Goal: Obtain resource: Download file/media

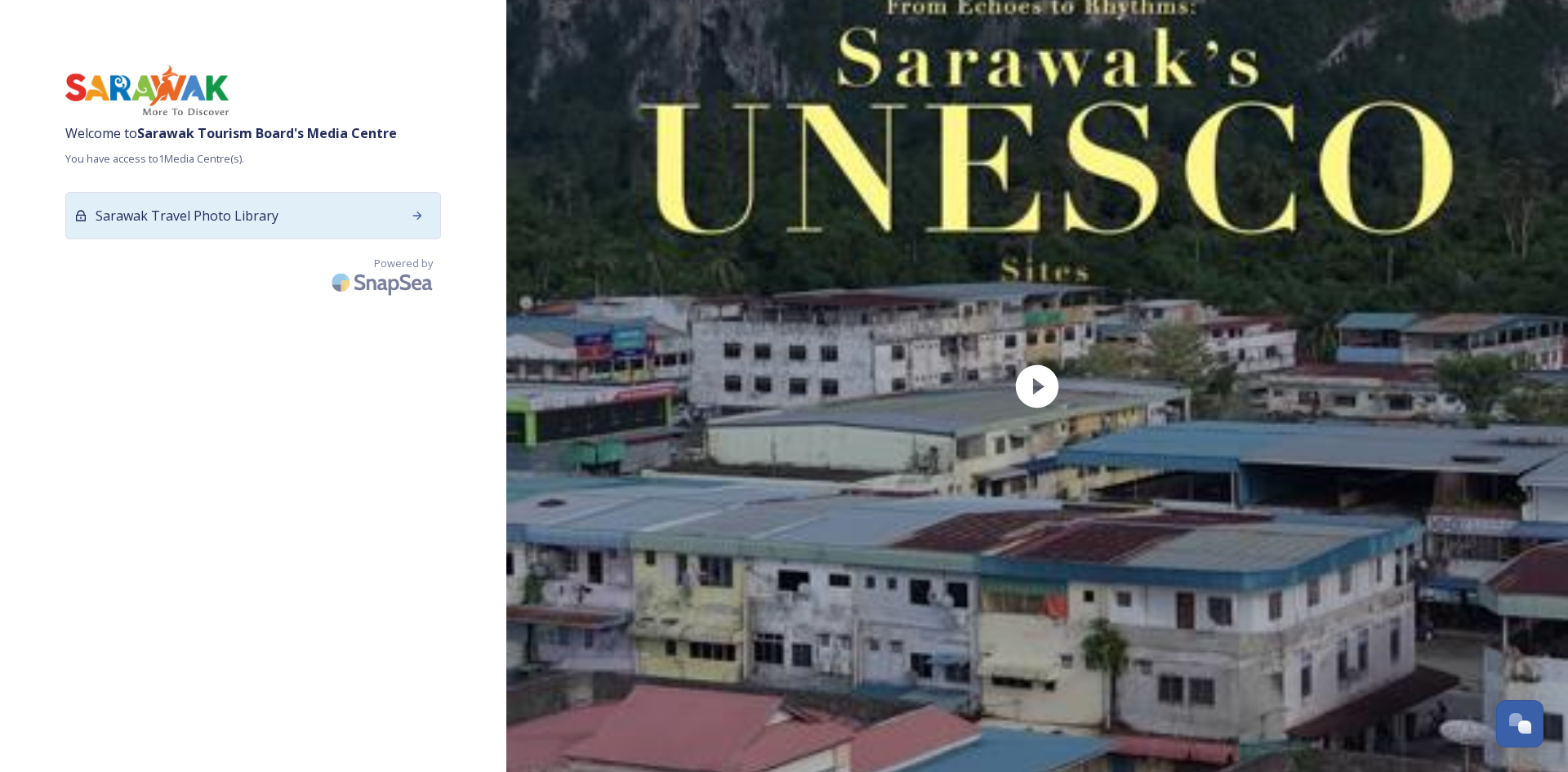
click at [328, 225] on div "Sarawak Travel Photo Library" at bounding box center [253, 216] width 375 height 47
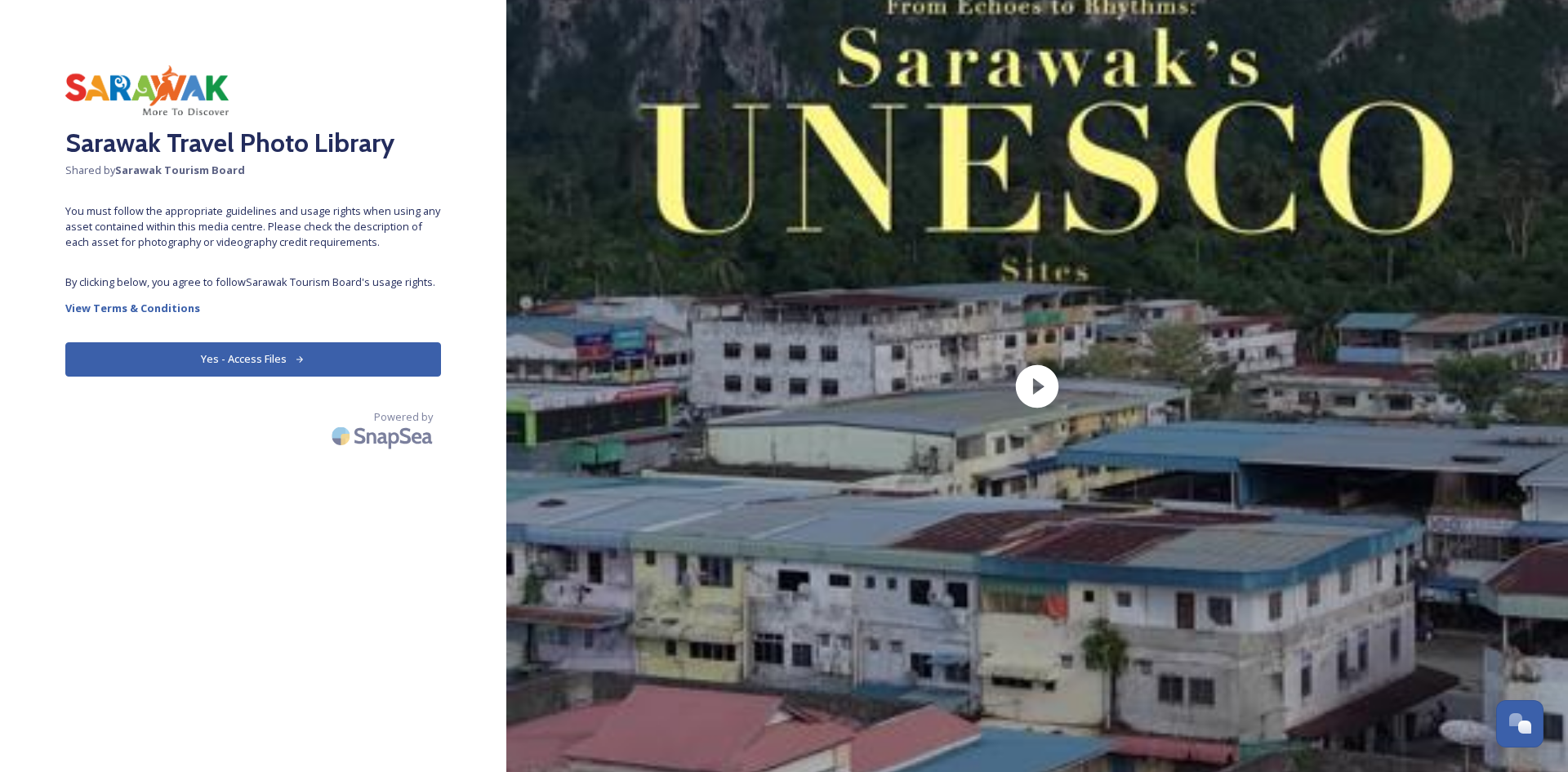
click at [229, 359] on button "Yes - Access Files" at bounding box center [253, 359] width 375 height 33
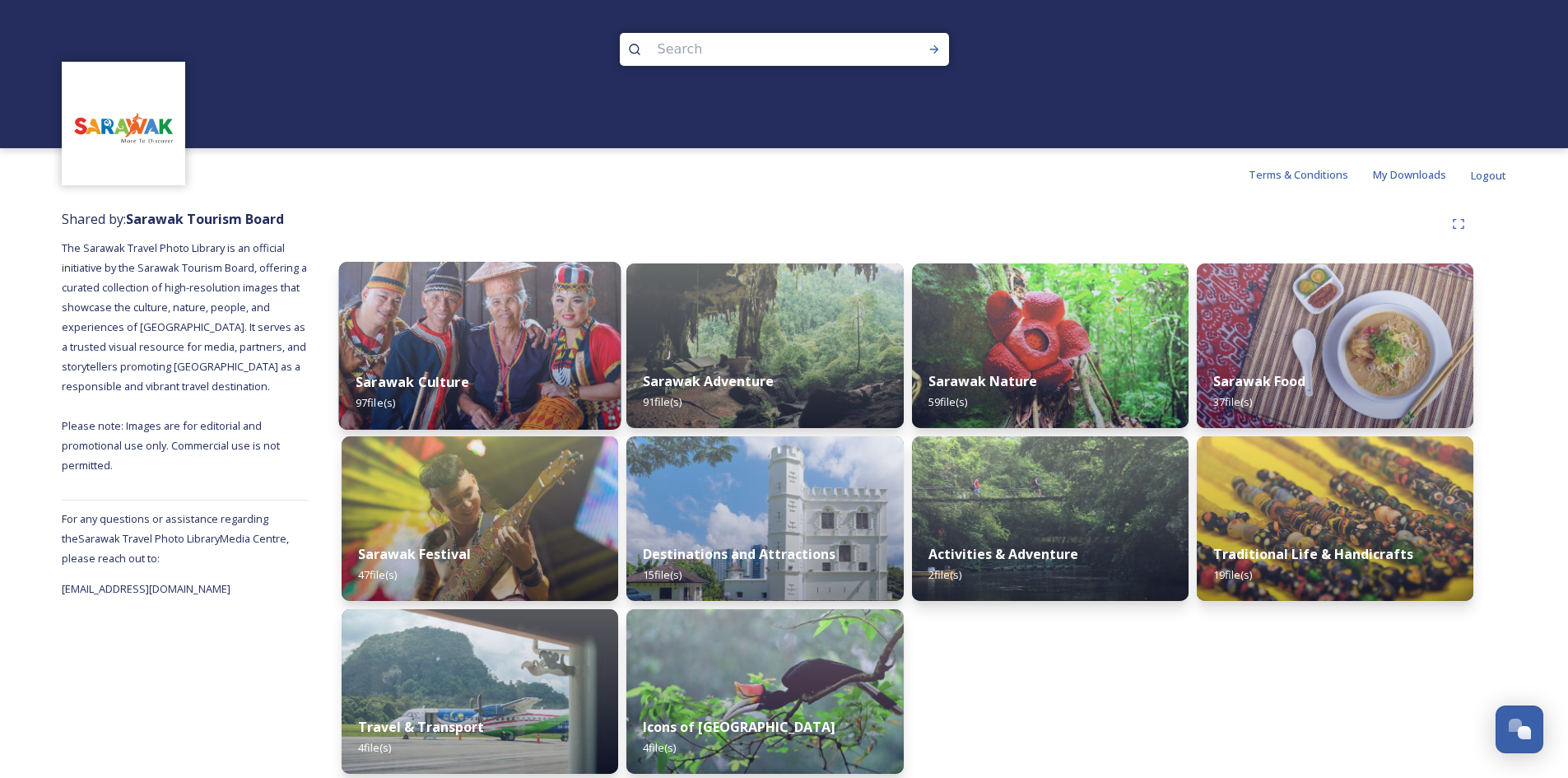
click at [564, 337] on img at bounding box center [480, 346] width 282 height 168
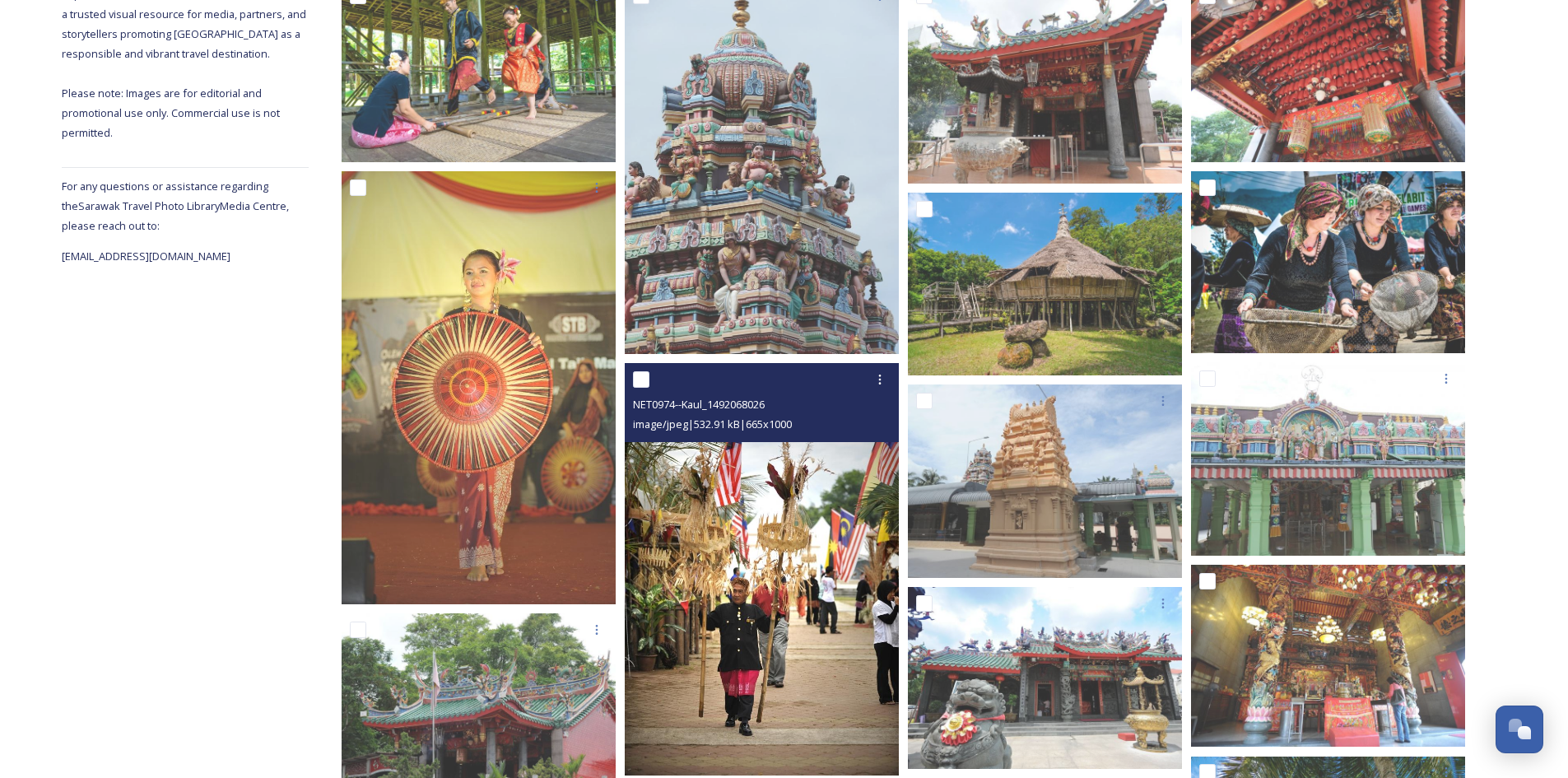
scroll to position [494, 0]
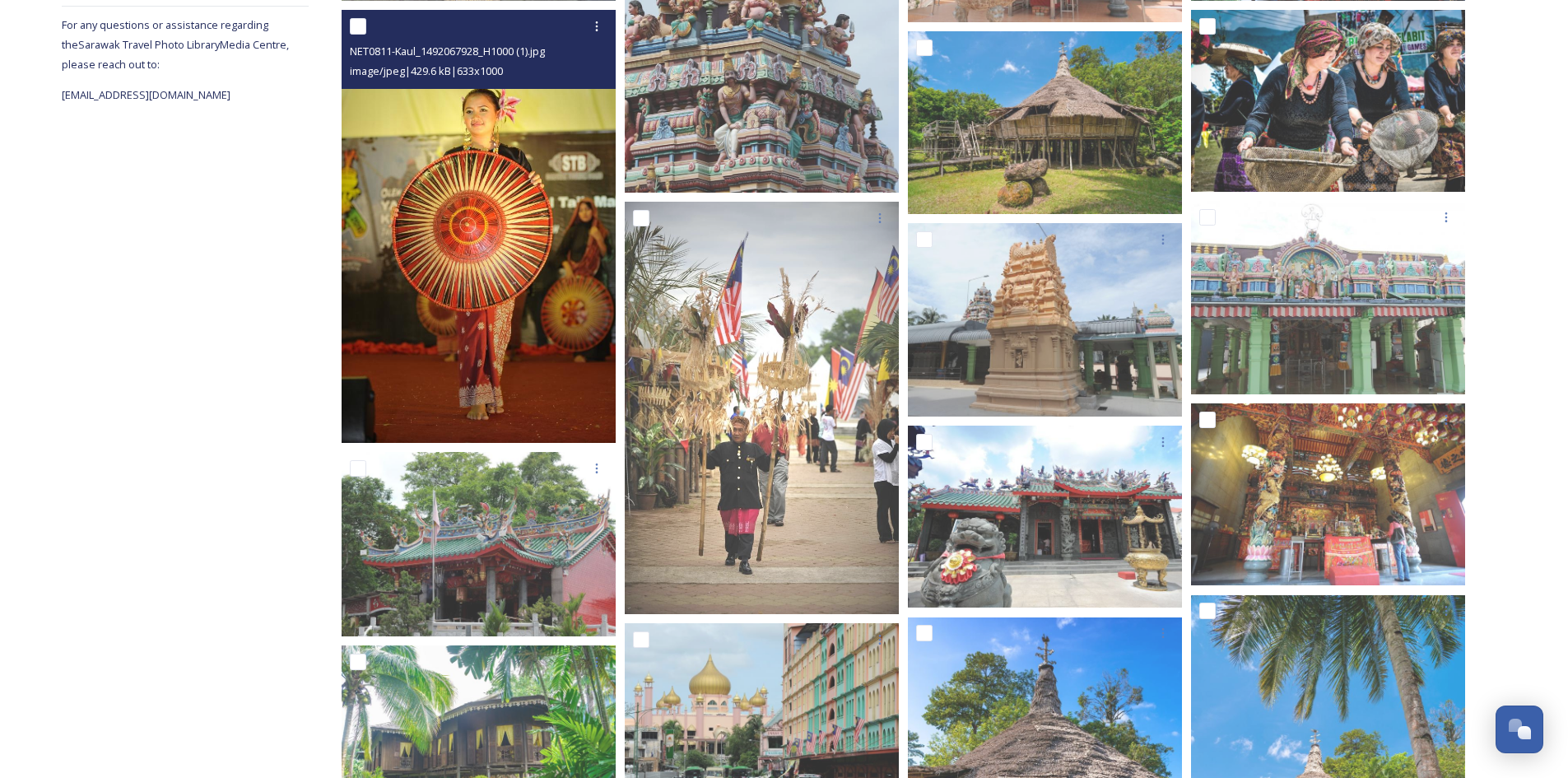
click at [431, 249] on img at bounding box center [479, 226] width 274 height 433
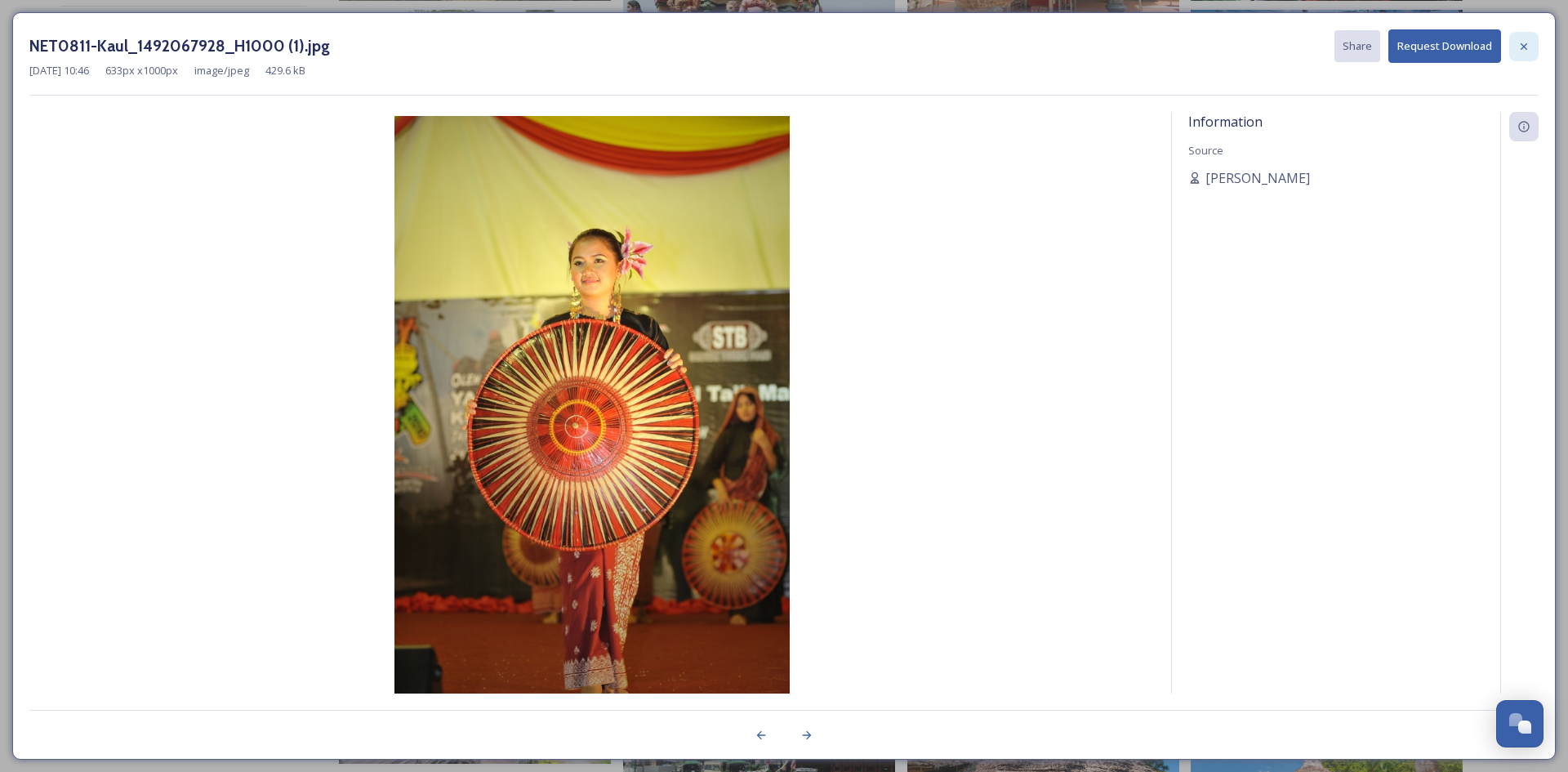
click at [1519, 48] on icon at bounding box center [1523, 46] width 13 height 13
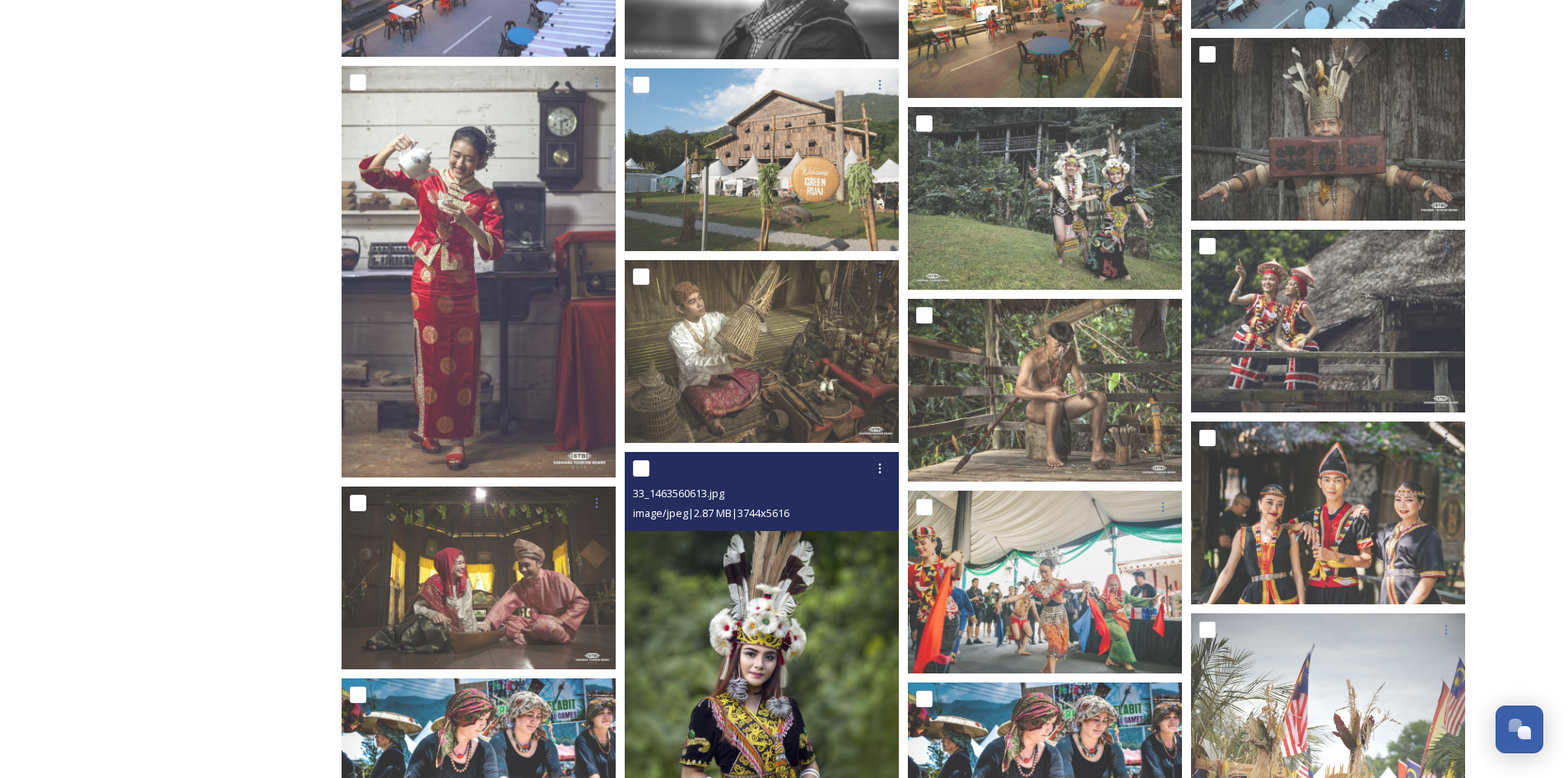
scroll to position [3540, 0]
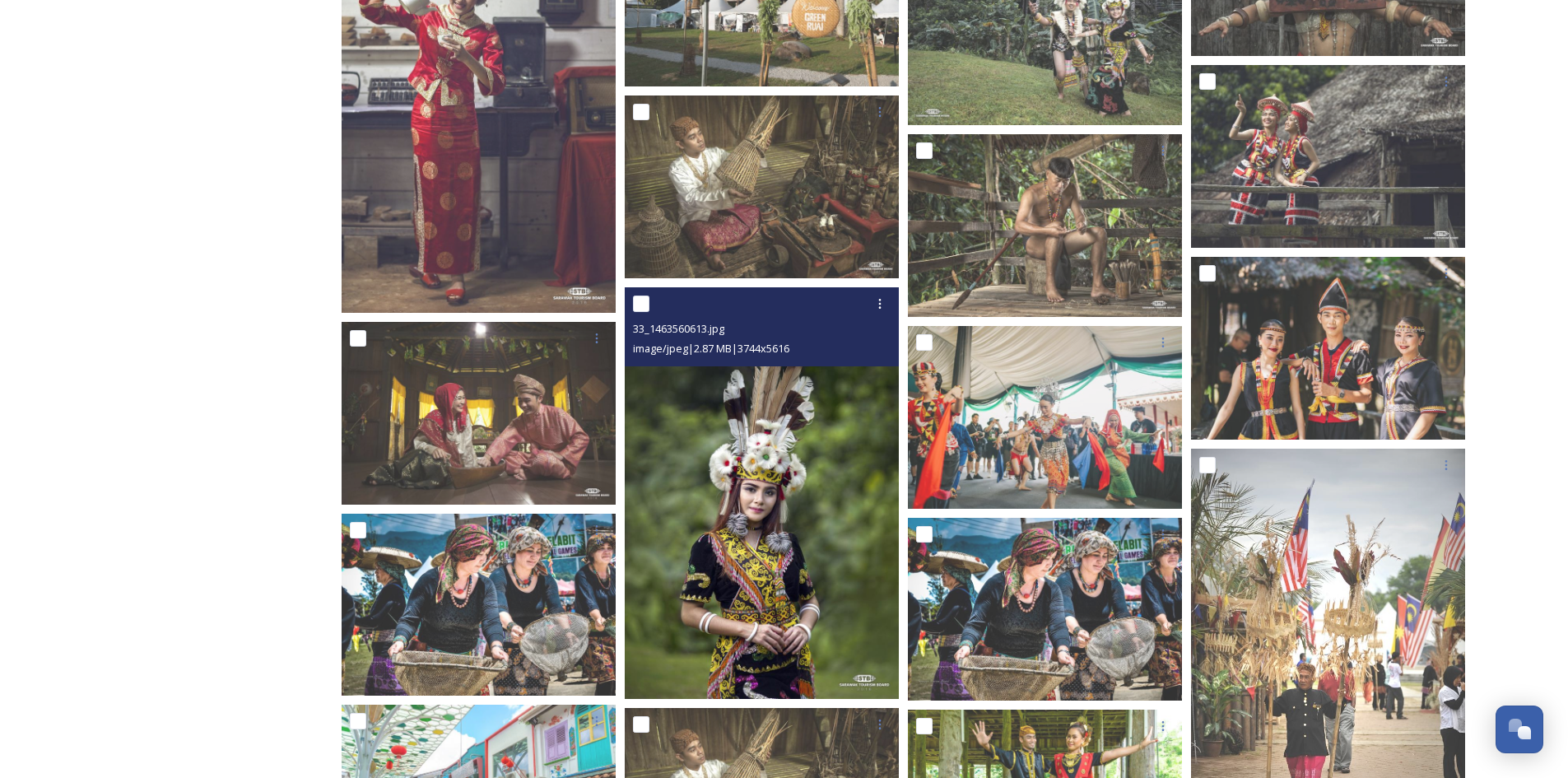
click at [737, 505] on img at bounding box center [762, 493] width 274 height 412
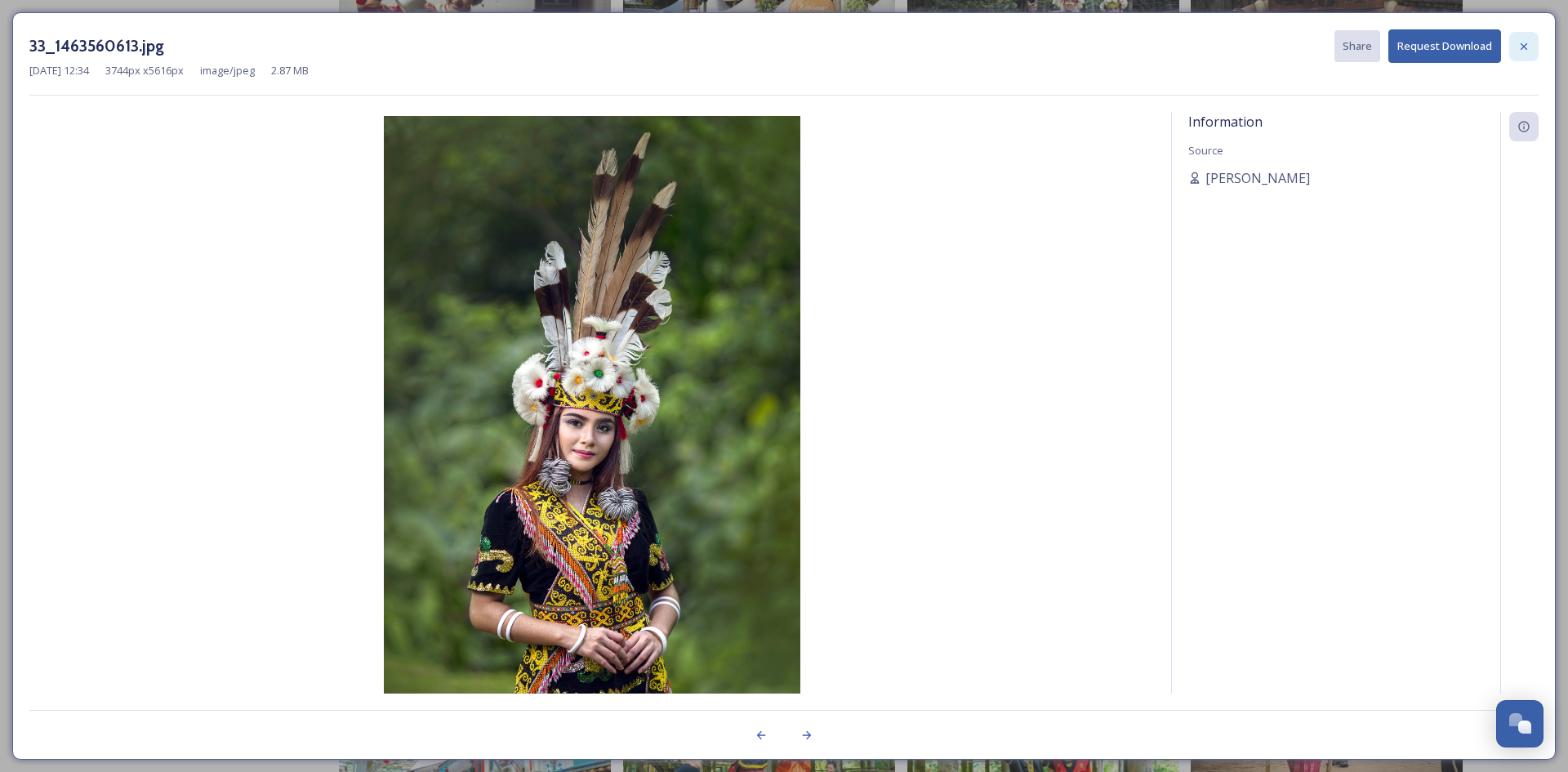
click at [1523, 50] on icon at bounding box center [1523, 46] width 13 height 13
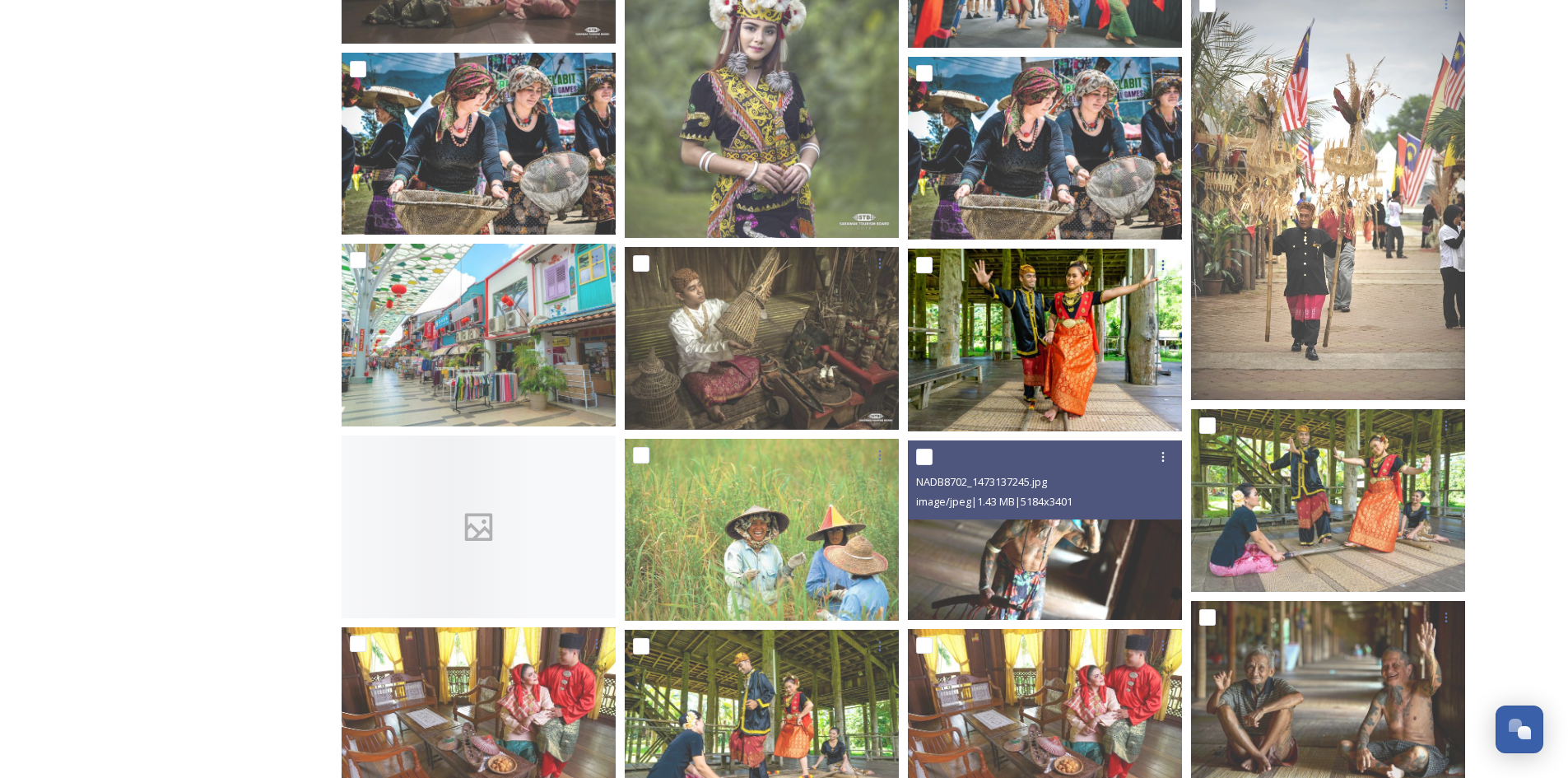
scroll to position [4115, 0]
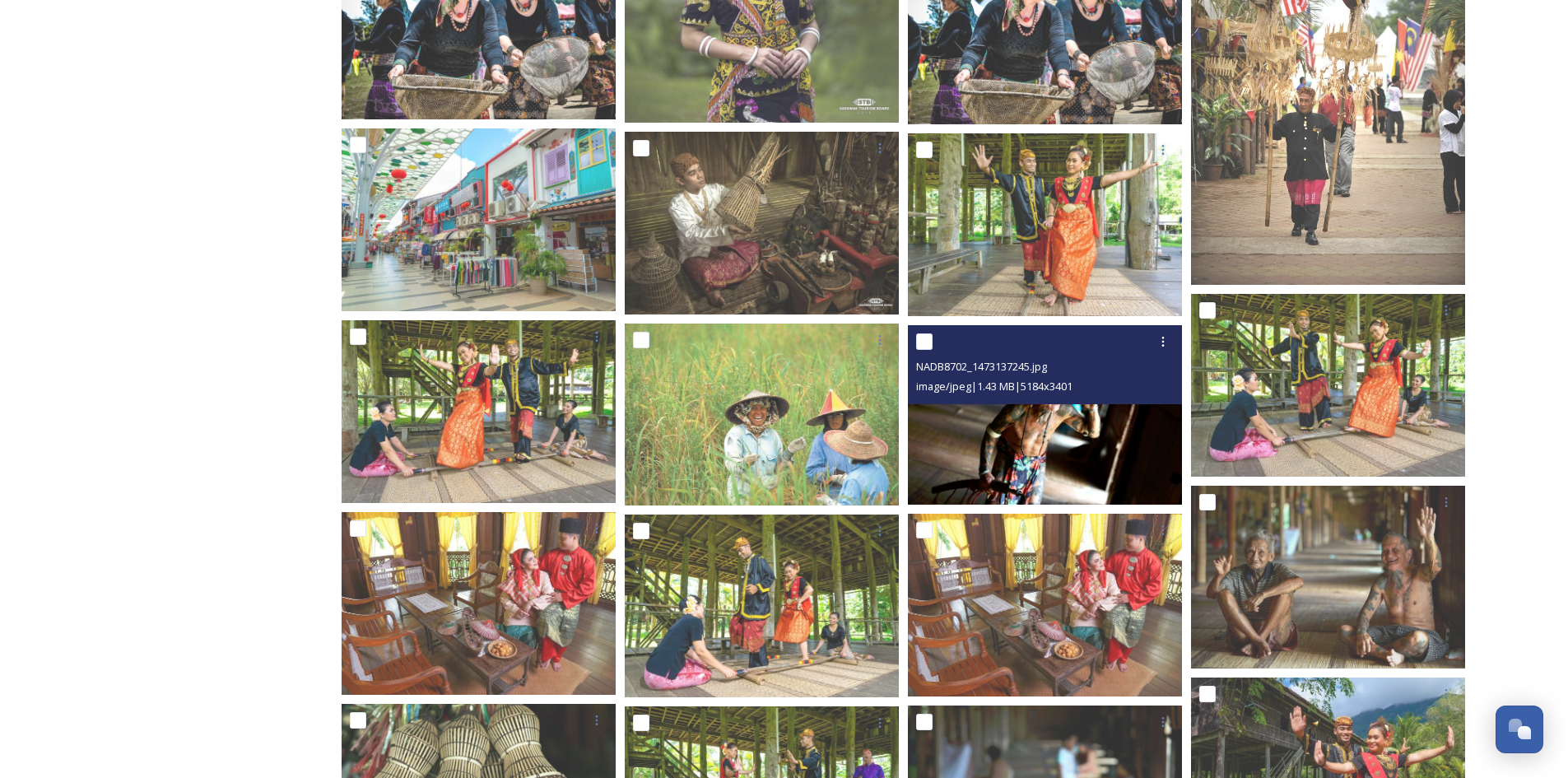
click at [1039, 449] on img at bounding box center [1046, 415] width 274 height 180
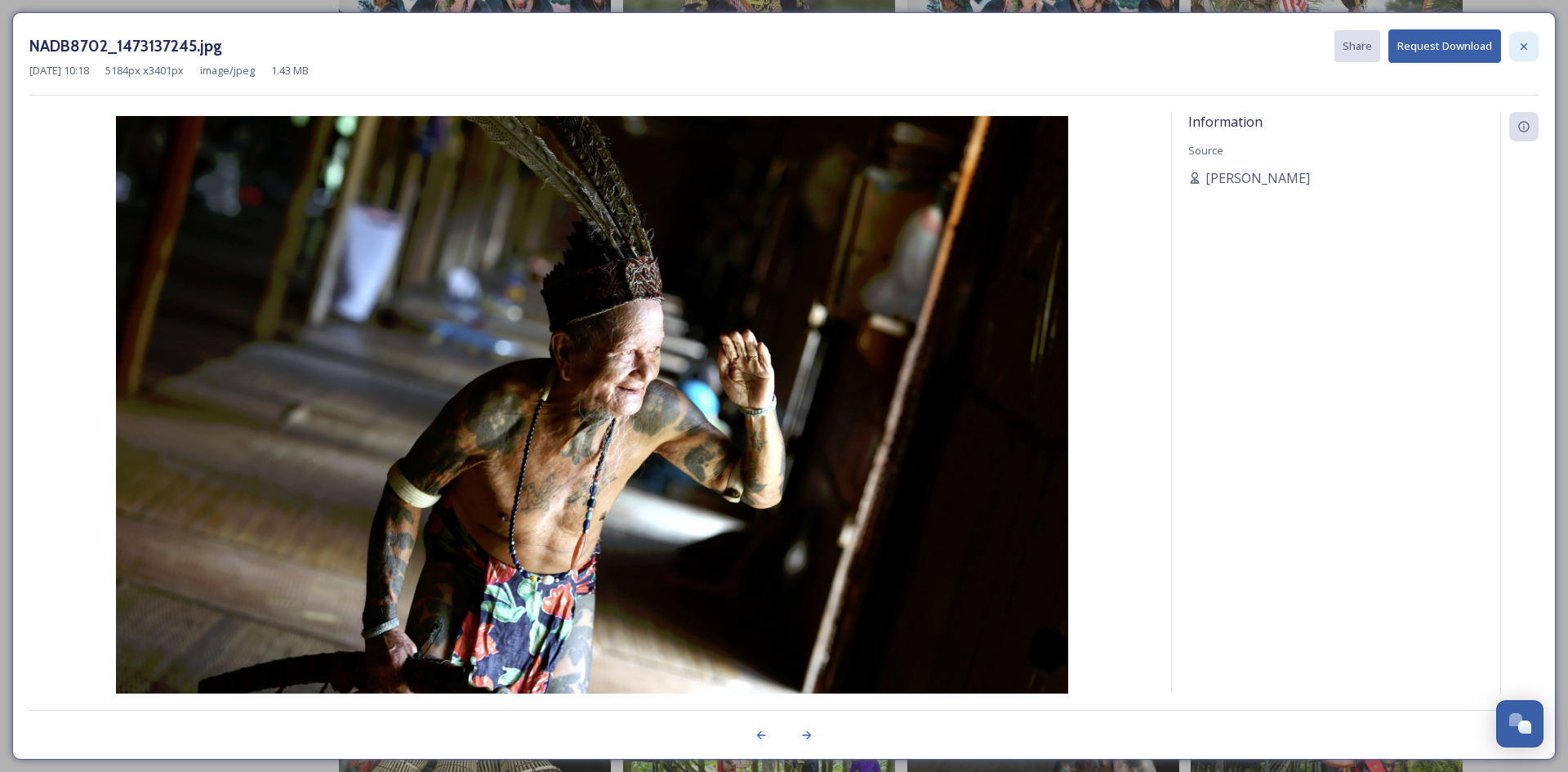
click at [1522, 51] on icon at bounding box center [1523, 46] width 13 height 13
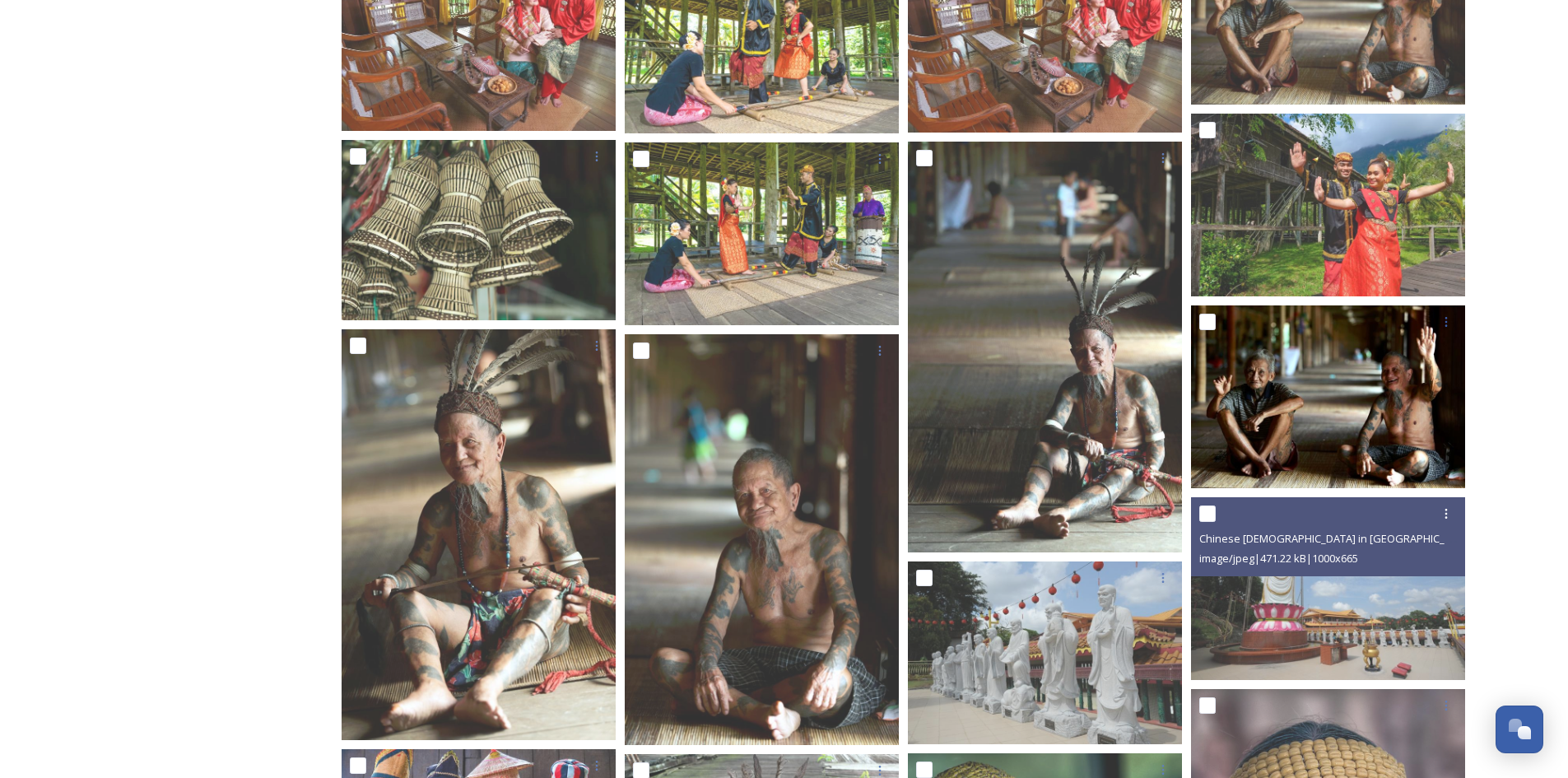
scroll to position [4585, 0]
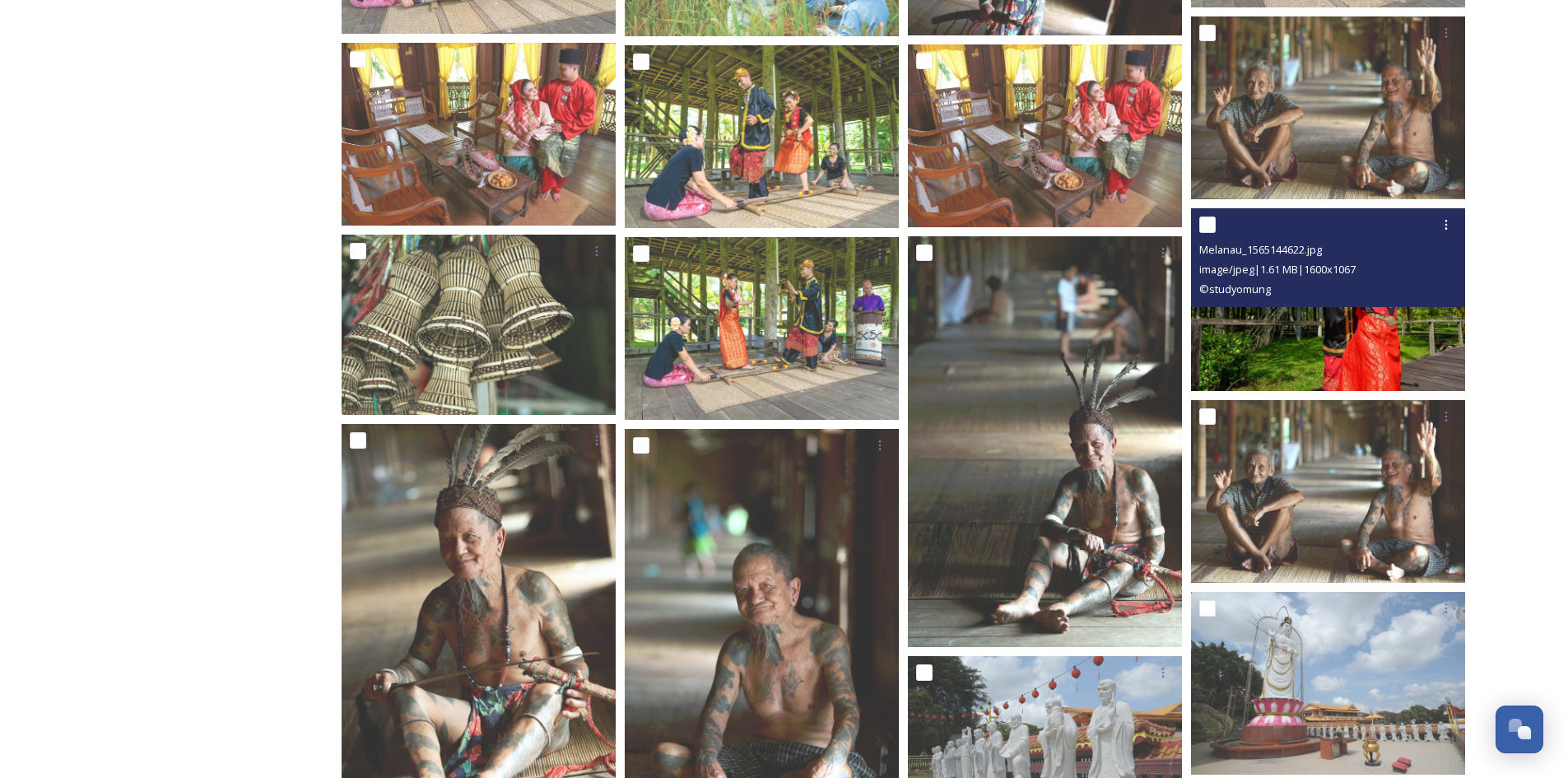
click at [1369, 344] on img at bounding box center [1328, 299] width 274 height 183
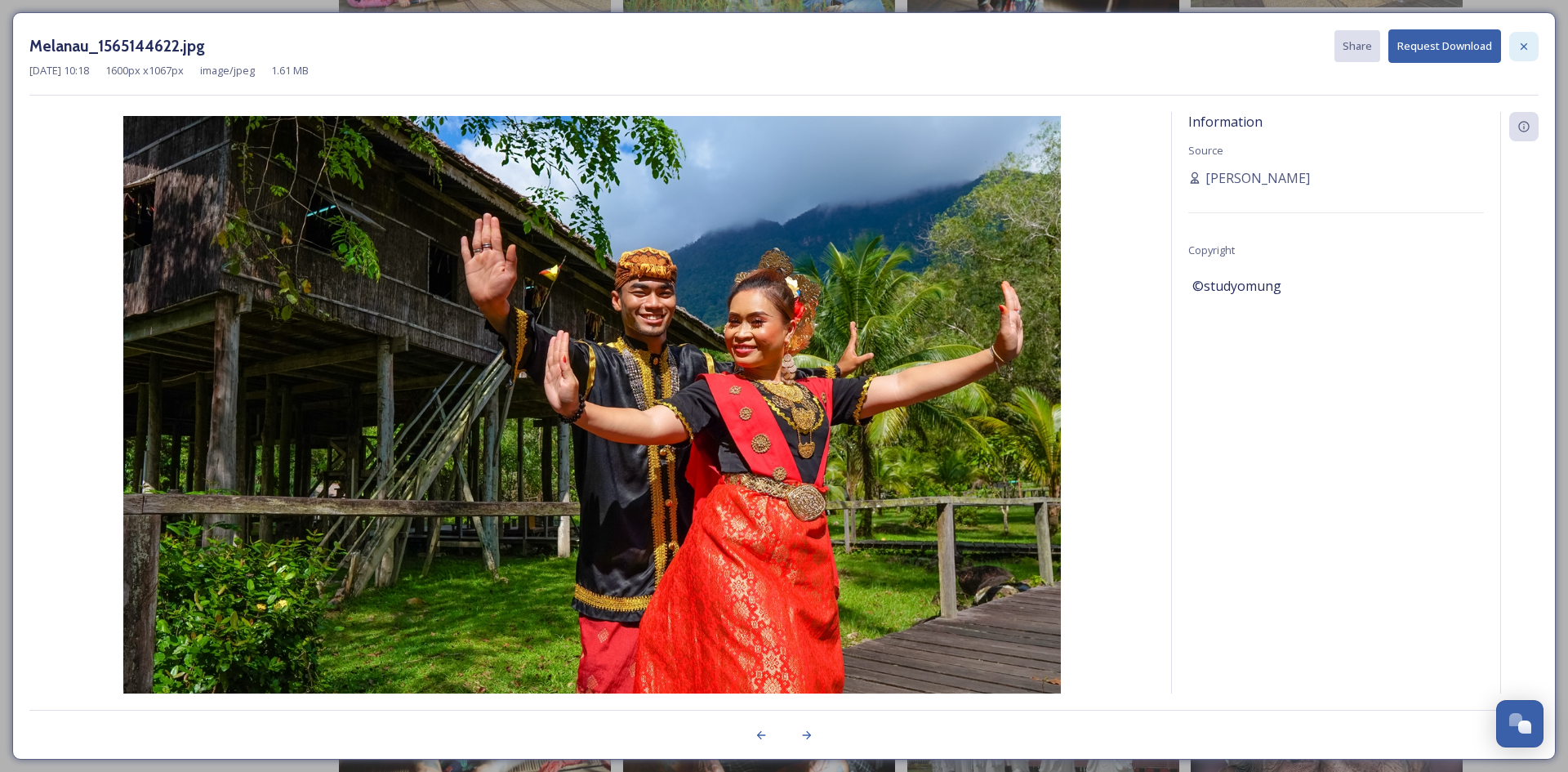
click at [1516, 50] on div at bounding box center [1524, 47] width 29 height 29
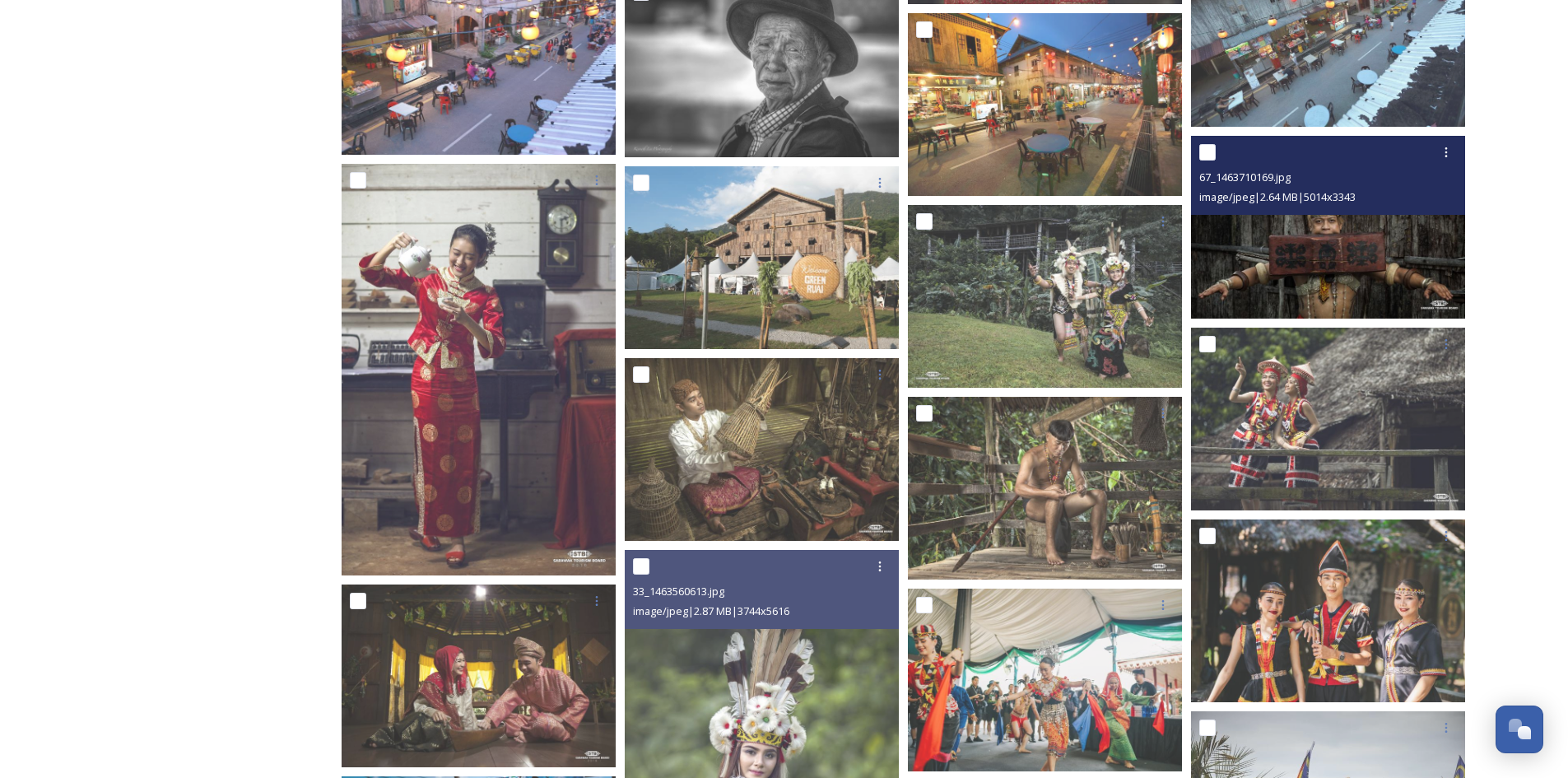
scroll to position [3268, 0]
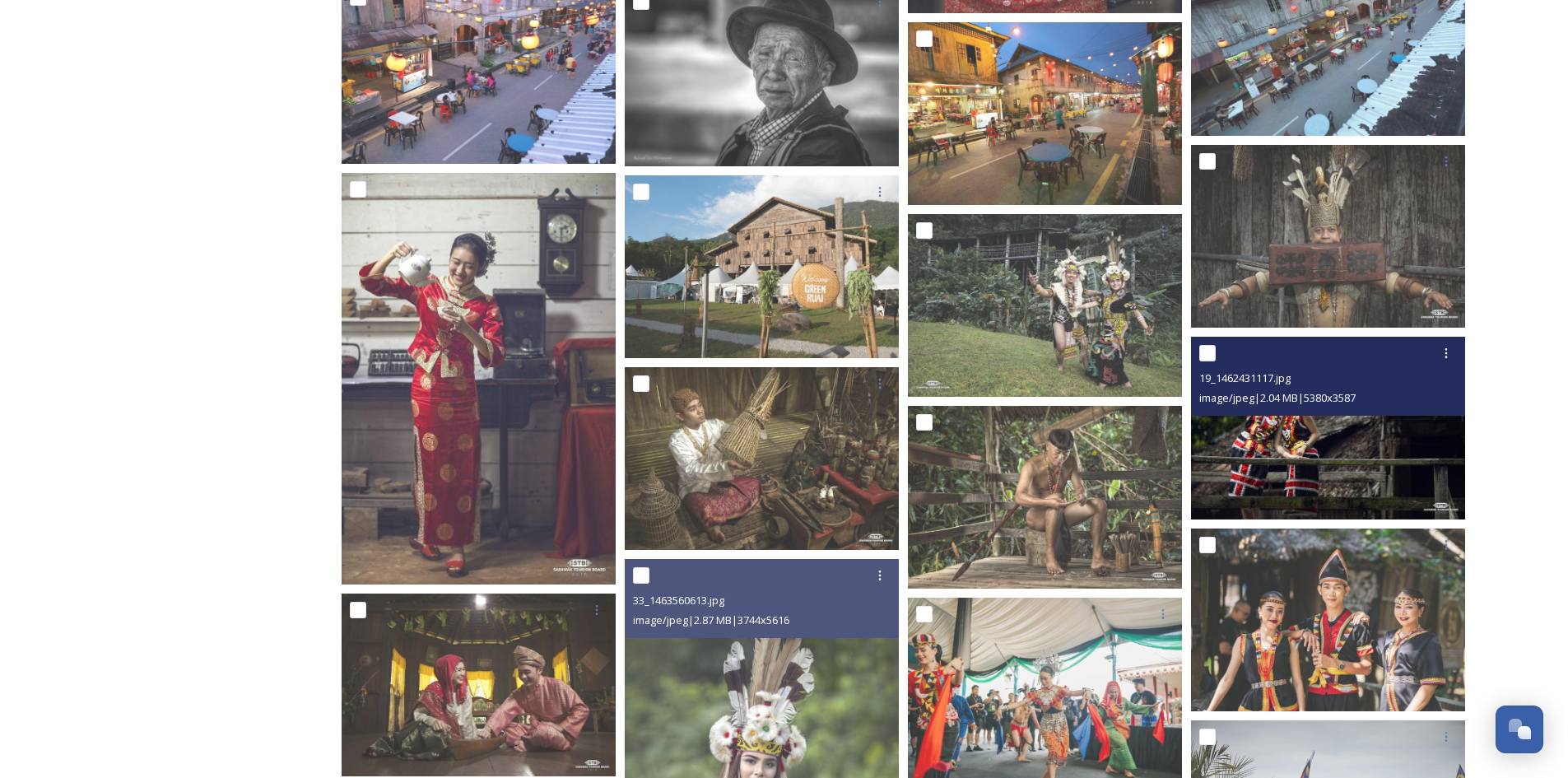
click at [1335, 453] on img at bounding box center [1328, 428] width 274 height 183
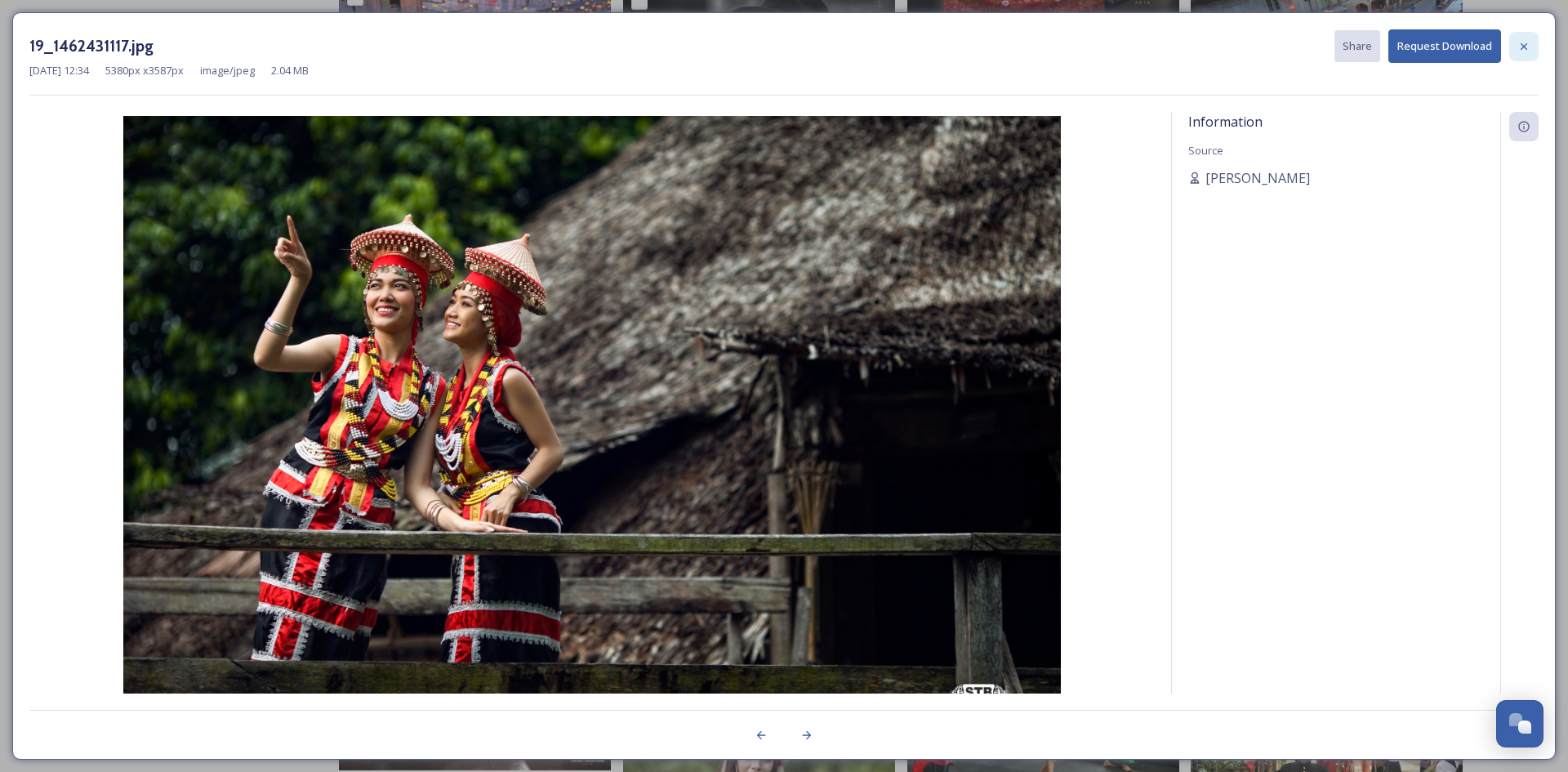
click at [1527, 51] on icon at bounding box center [1523, 46] width 13 height 13
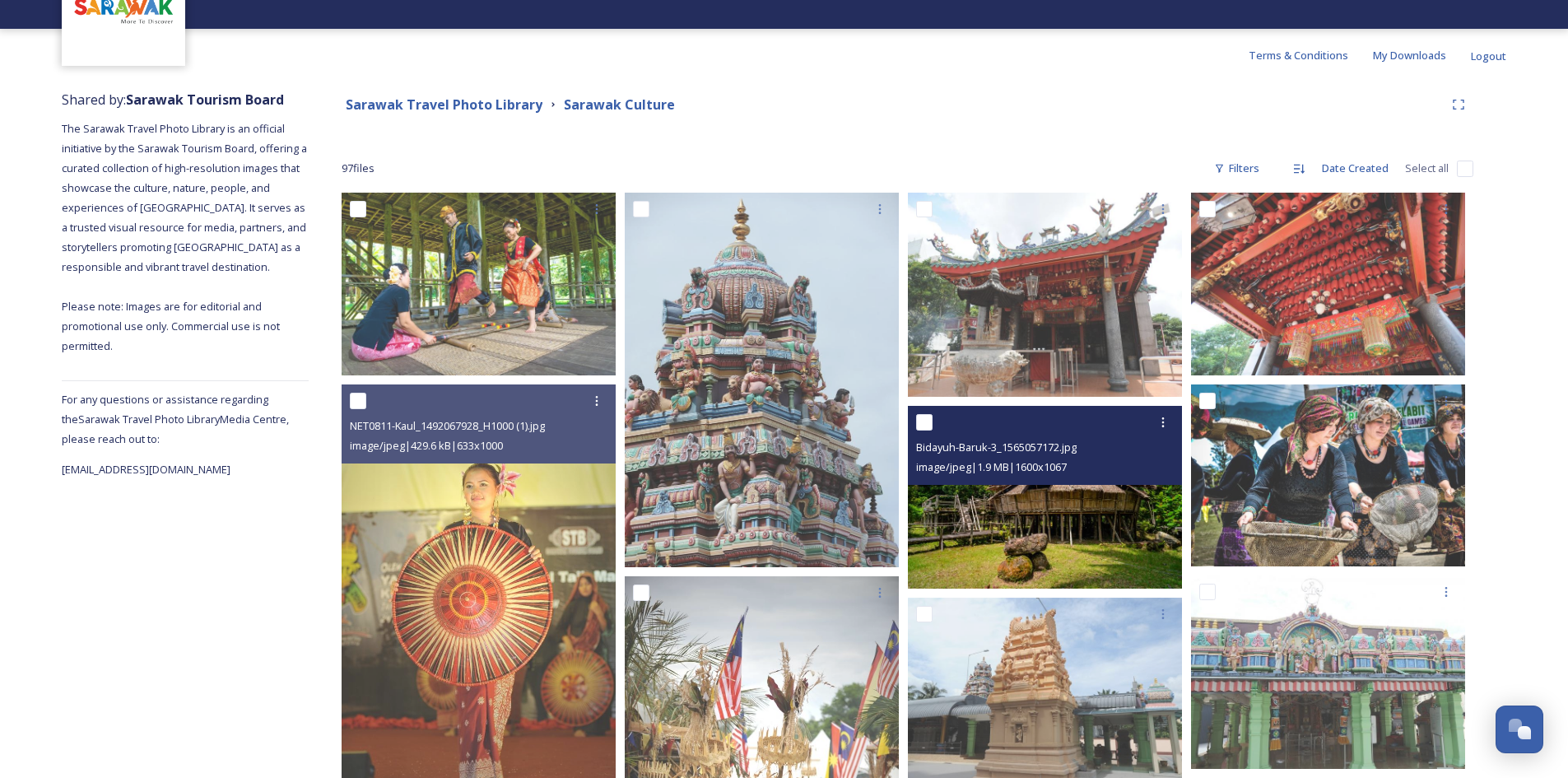
scroll to position [0, 0]
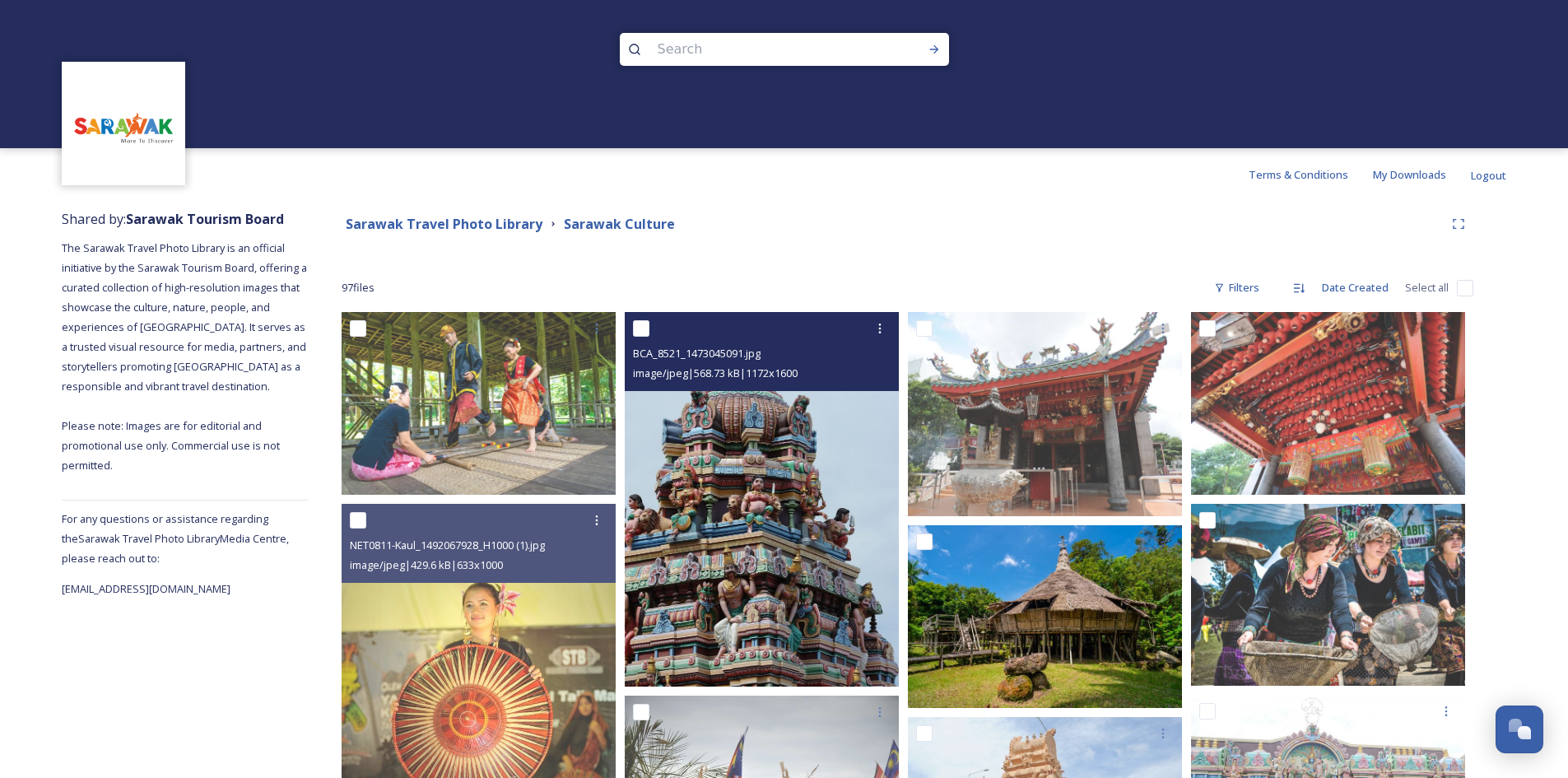
click at [768, 484] on img at bounding box center [762, 499] width 274 height 373
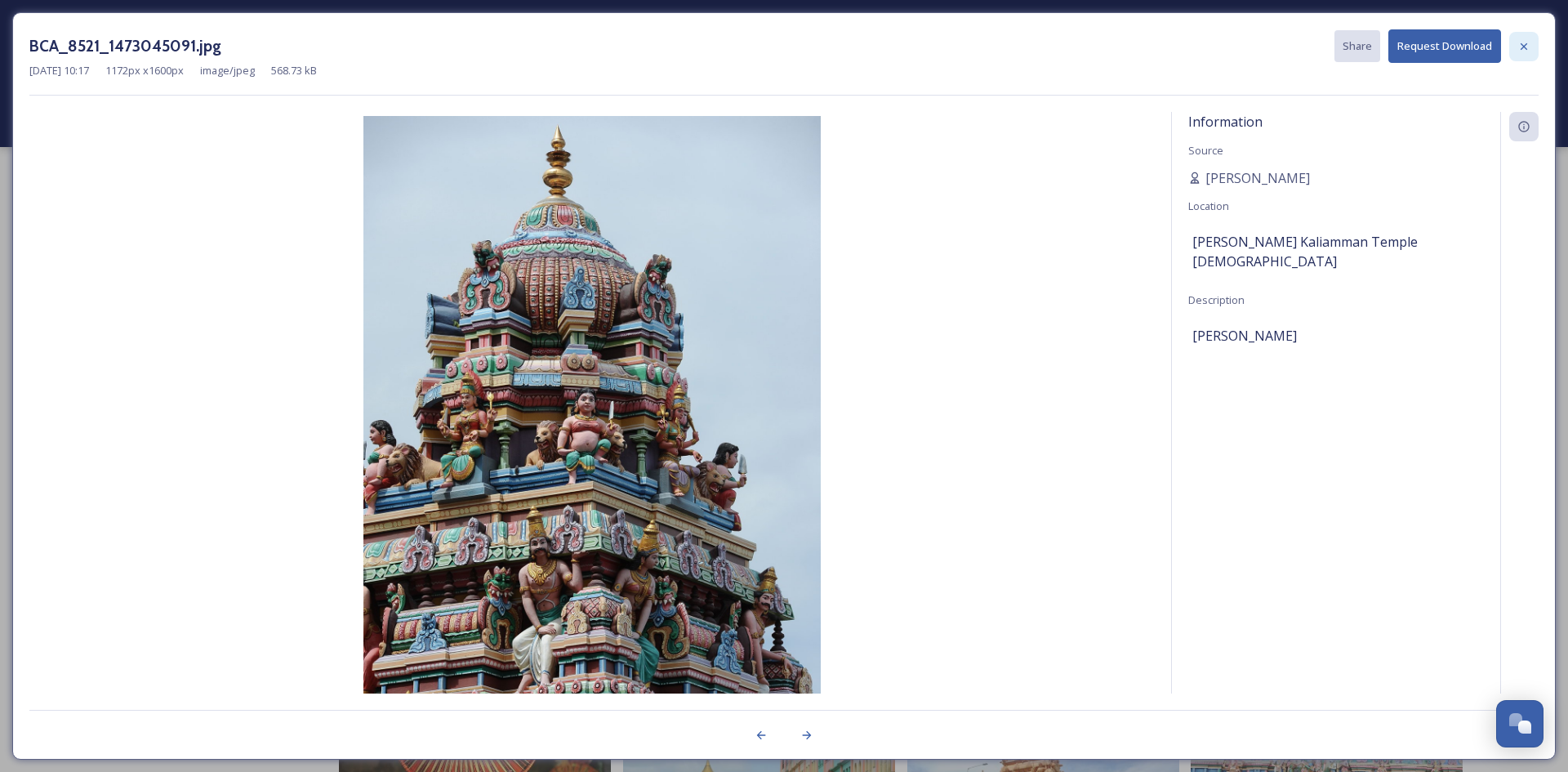
click at [1519, 40] on icon at bounding box center [1523, 46] width 13 height 13
